Goal: Share content

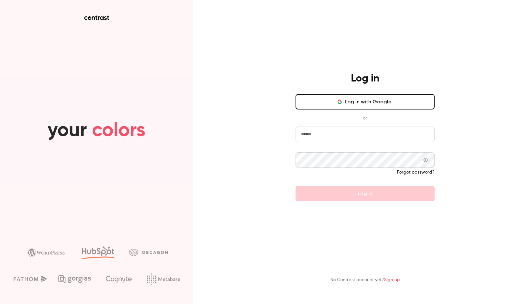
type input "**********"
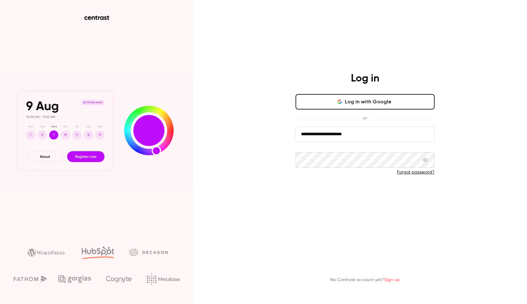
click at [315, 194] on button "Log in" at bounding box center [364, 193] width 139 height 15
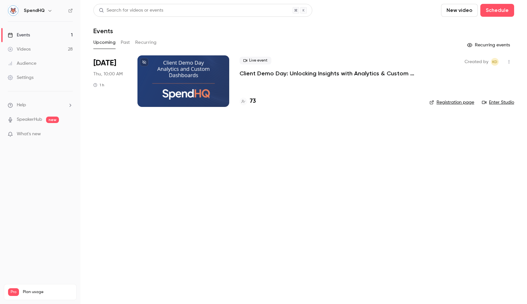
click at [337, 74] on p "Client Demo Day: Unlocking Insights with Analytics & Custom Dashboards" at bounding box center [328, 73] width 179 height 8
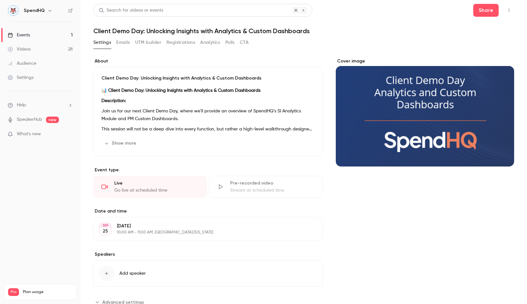
scroll to position [23, 0]
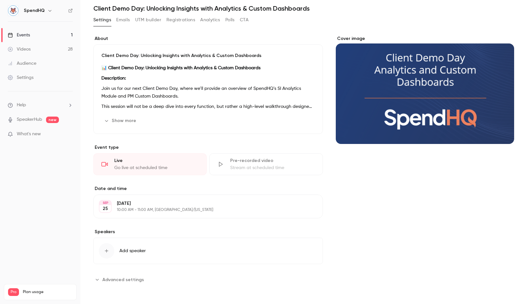
click at [152, 207] on p "10:00 AM - 11:00 AM, [GEOGRAPHIC_DATA]/[US_STATE]" at bounding box center [203, 209] width 172 height 5
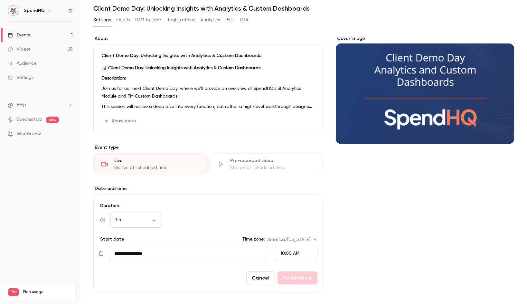
click at [145, 188] on label "Date and time" at bounding box center [207, 188] width 229 height 6
click at [327, 200] on div "About Client Demo Day: Unlocking Insights with Analytics & Custom Dashboards 📊 …" at bounding box center [303, 196] width 420 height 323
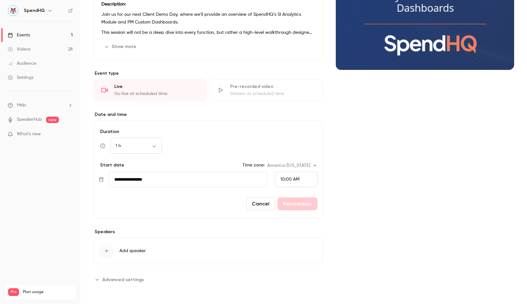
click at [259, 206] on button "Cancel" at bounding box center [260, 203] width 29 height 13
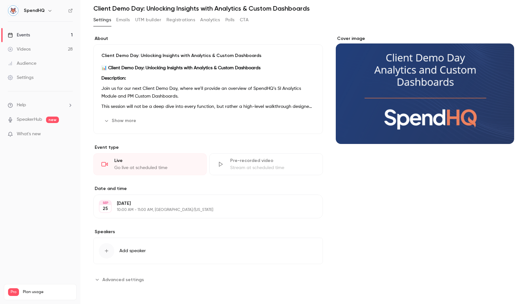
scroll to position [0, 0]
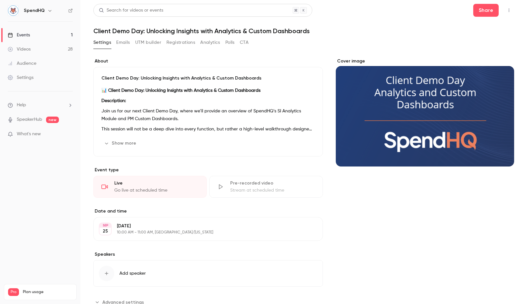
click at [128, 144] on button "Show more" at bounding box center [120, 143] width 39 height 10
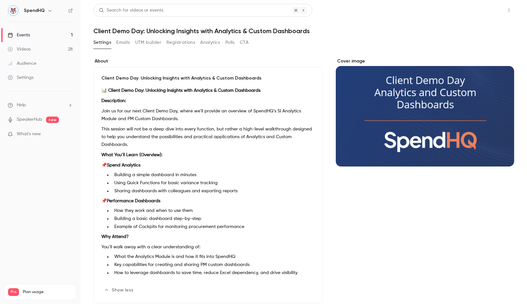
click at [488, 11] on button "Share" at bounding box center [485, 10] width 25 height 13
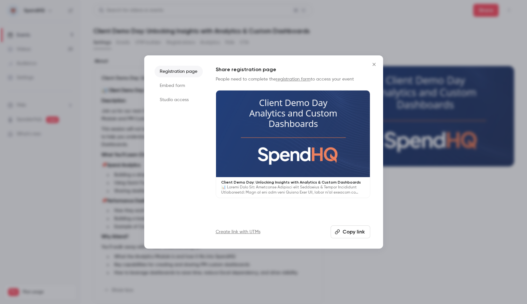
click at [355, 233] on button "Copy link" at bounding box center [350, 231] width 40 height 13
